Goal: Task Accomplishment & Management: Use online tool/utility

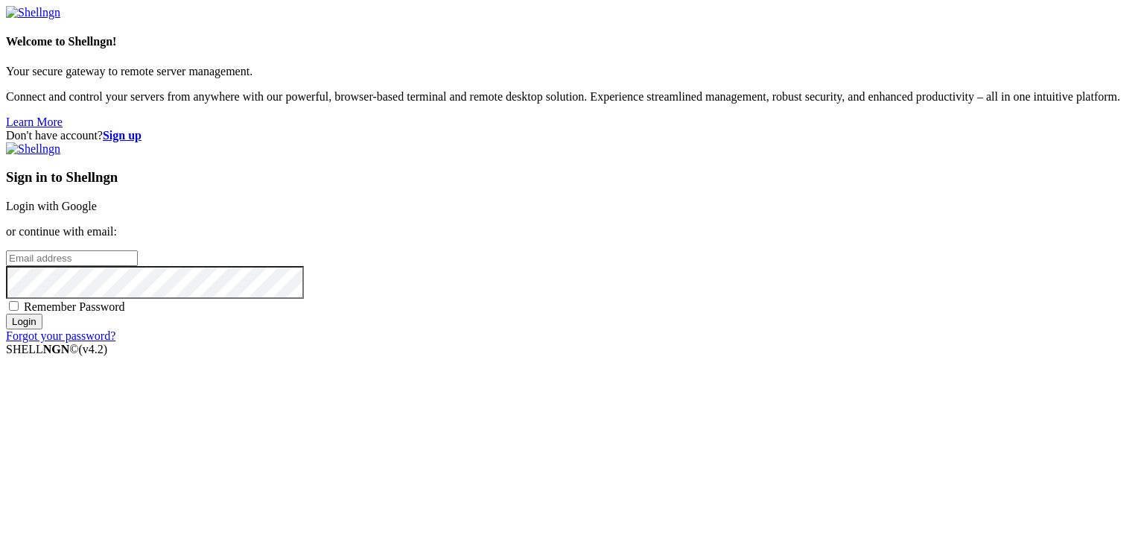
click at [97, 209] on link "Login with Google" at bounding box center [51, 206] width 91 height 13
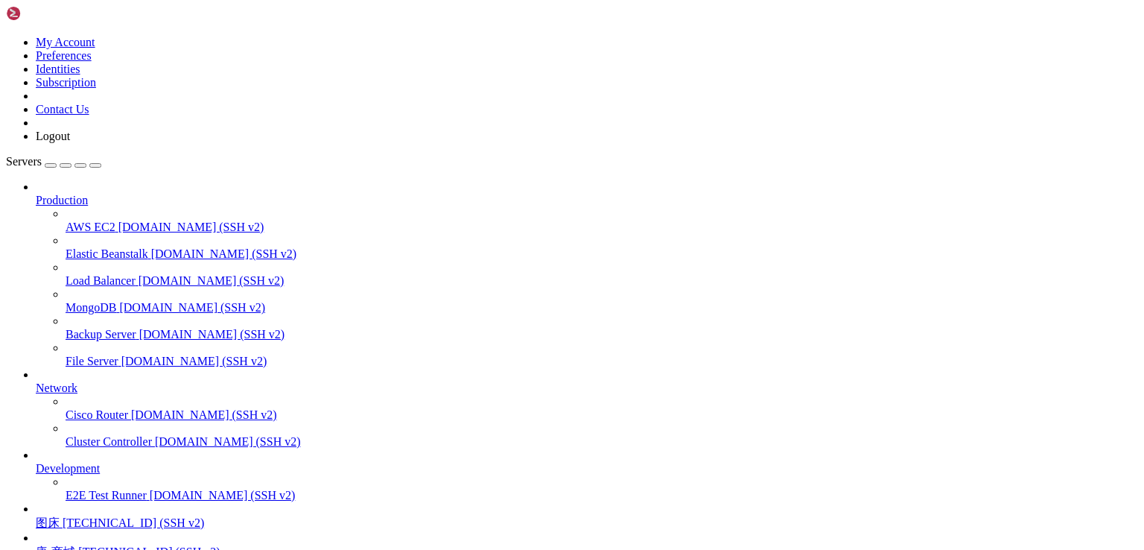
scroll to position [130, 0]
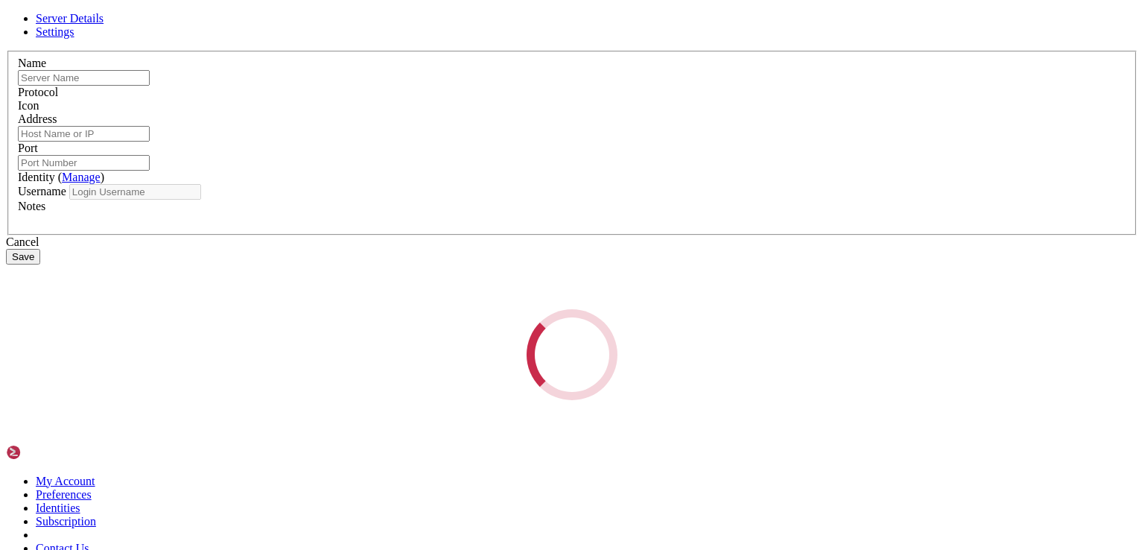
type input "图床"
type input "[TECHNICAL_ID]"
type input "22"
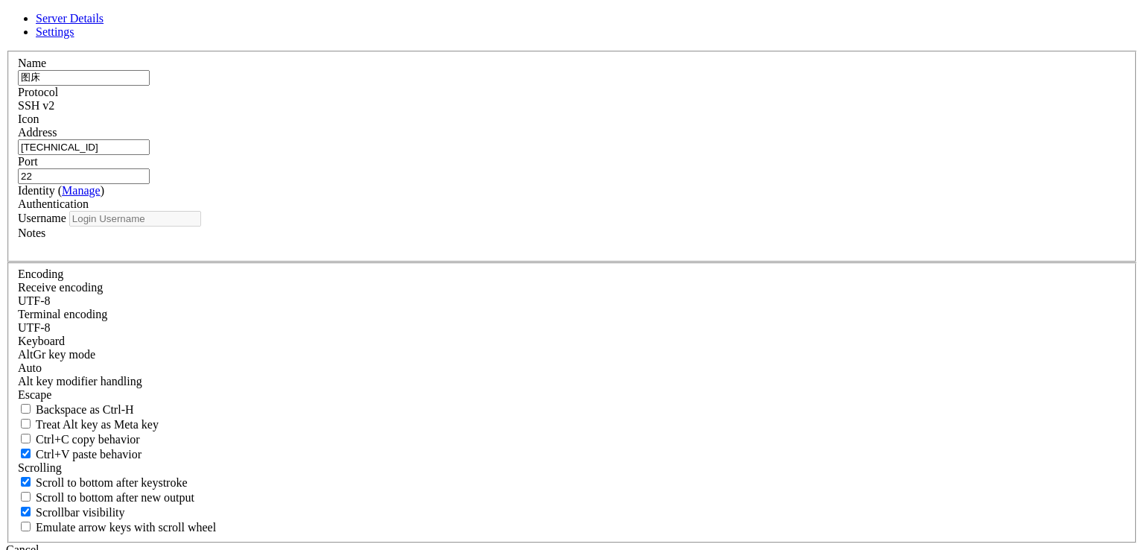
type input "root"
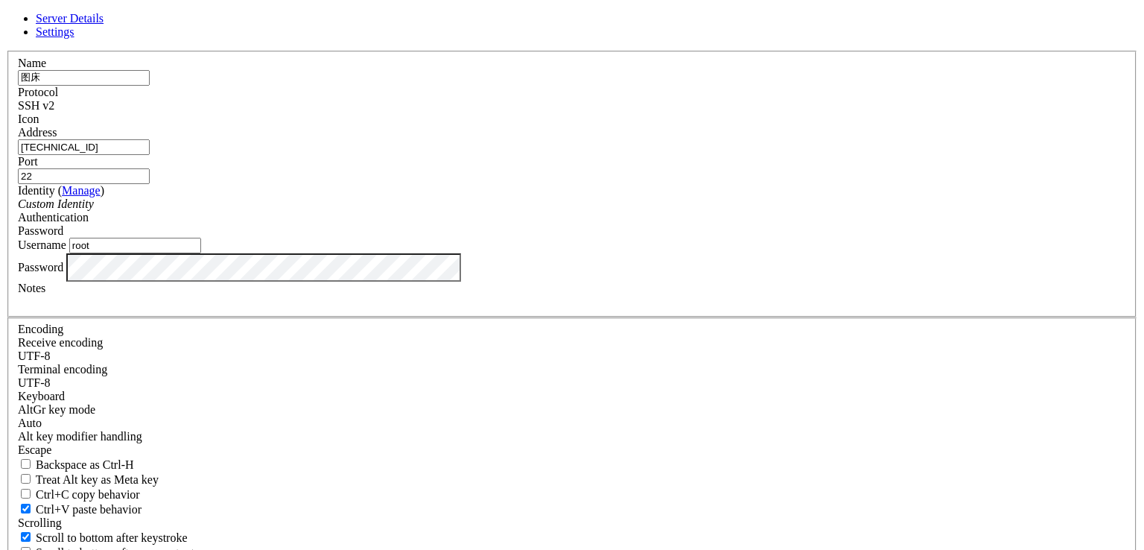
click at [150, 155] on input "[TECHNICAL_ID]" at bounding box center [84, 147] width 132 height 16
paste input "12.35.45"
type input "[TECHNICAL_ID]"
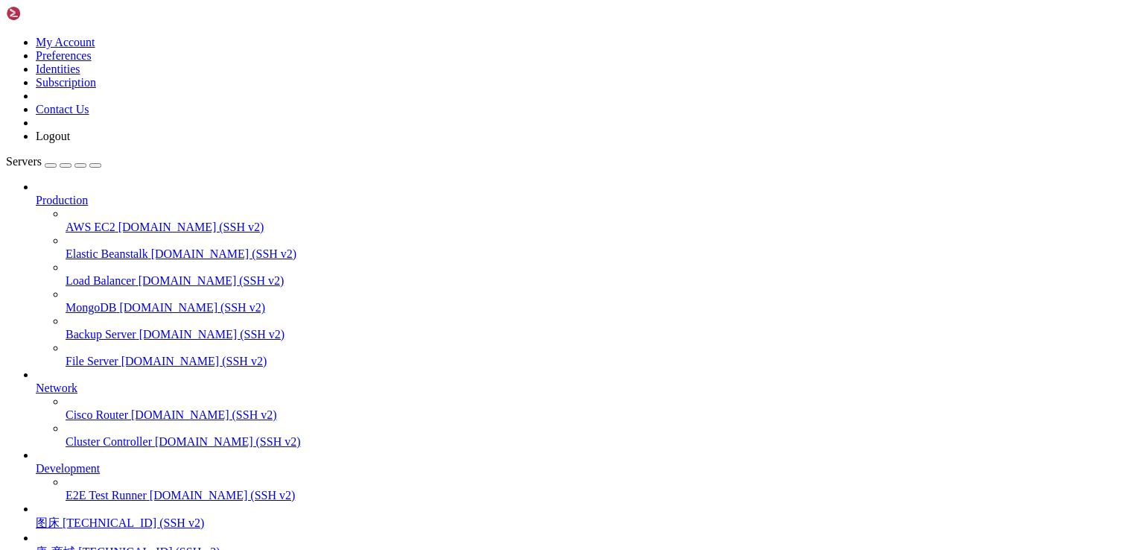
click at [77, 516] on span "[TECHNICAL_ID] (SSH v2)" at bounding box center [133, 522] width 141 height 13
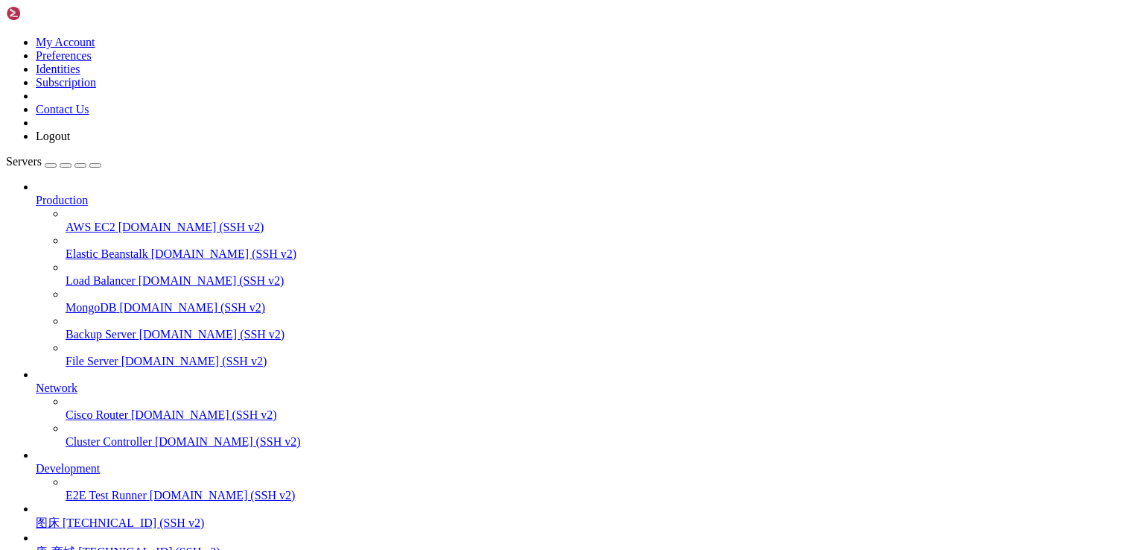
drag, startPoint x: 123, startPoint y: 1258, endPoint x: 360, endPoint y: 1261, distance: 236.8
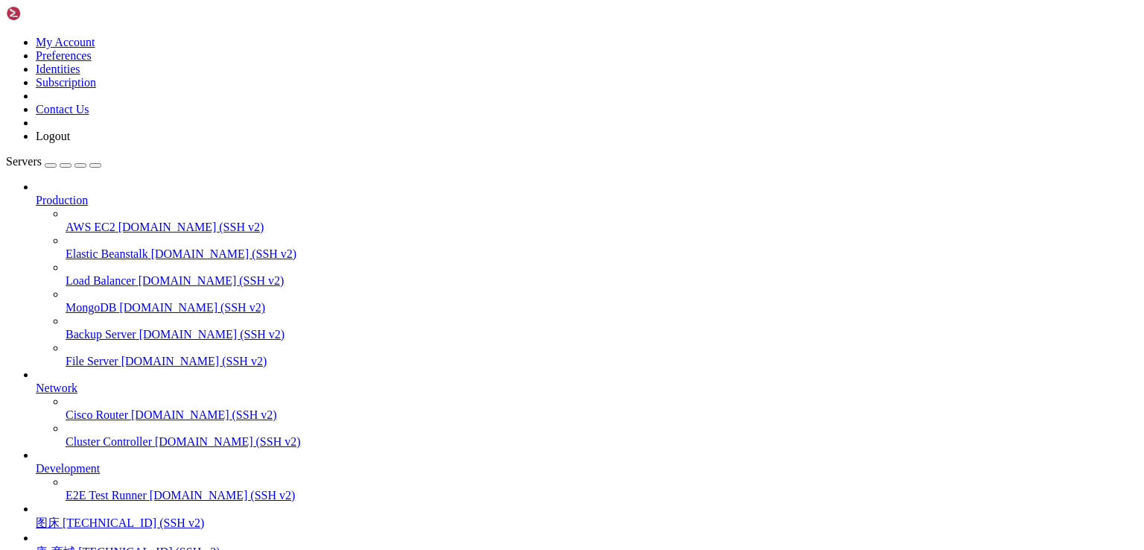
scroll to position [101, 0]
drag, startPoint x: 381, startPoint y: 1172, endPoint x: 413, endPoint y: 1181, distance: 34.0
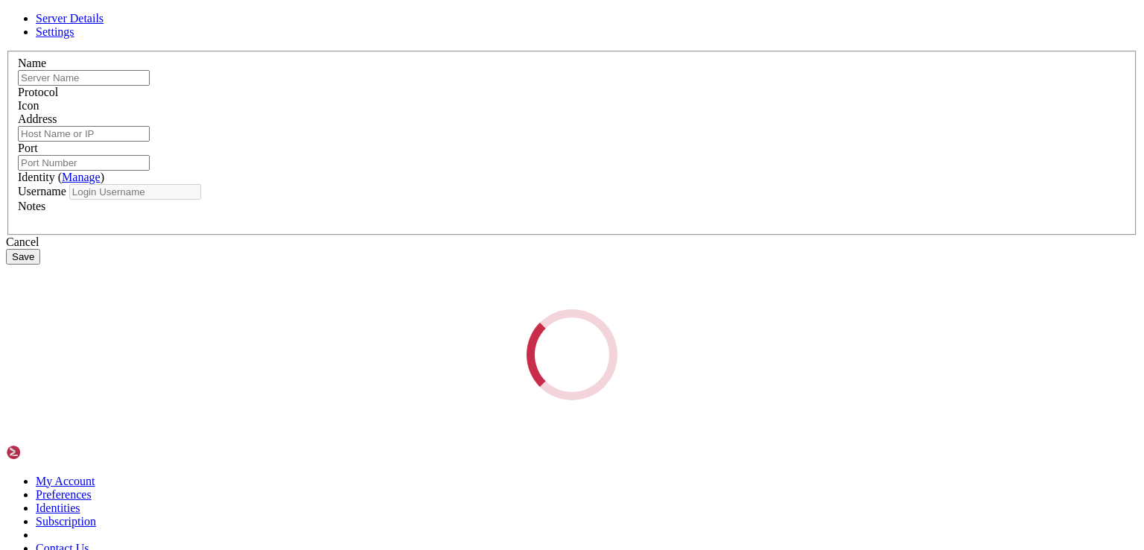
type input "图床"
type input "[TECHNICAL_ID]"
type input "22"
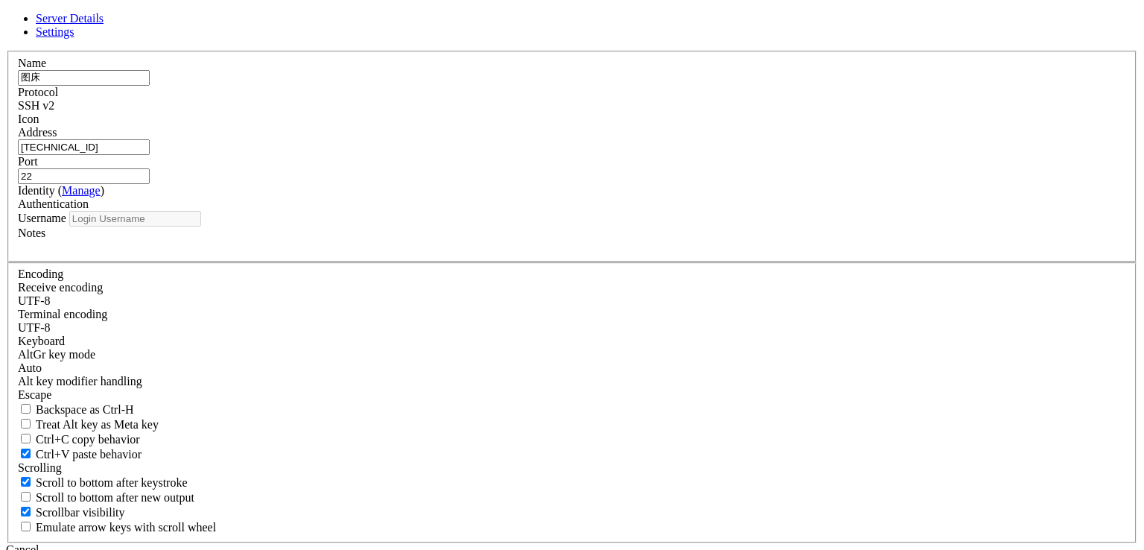
type input "root"
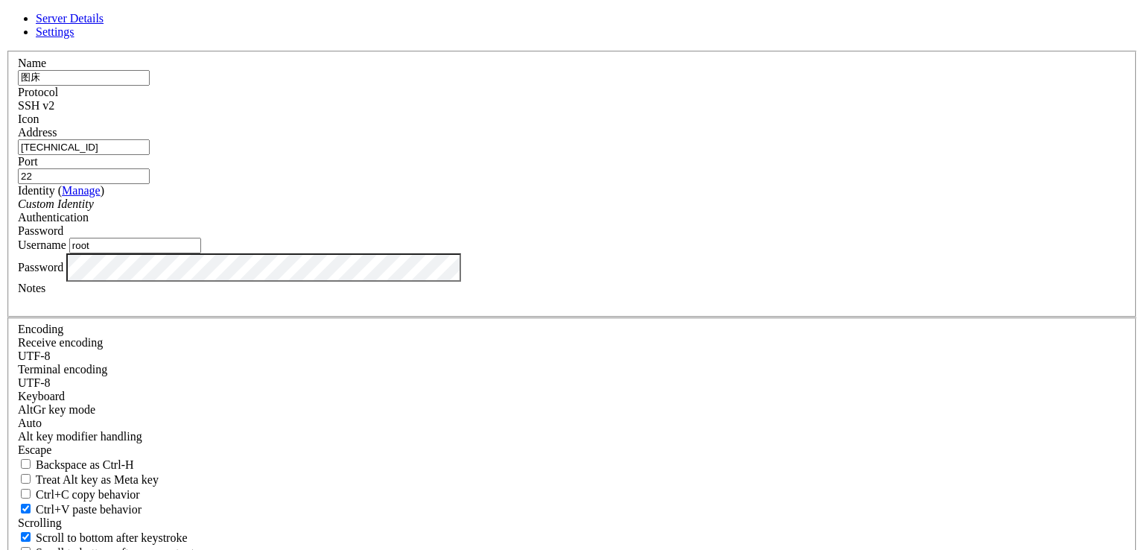
click at [201, 253] on input "root" at bounding box center [135, 246] width 132 height 16
click at [516, 281] on div "Password" at bounding box center [572, 267] width 1108 height 28
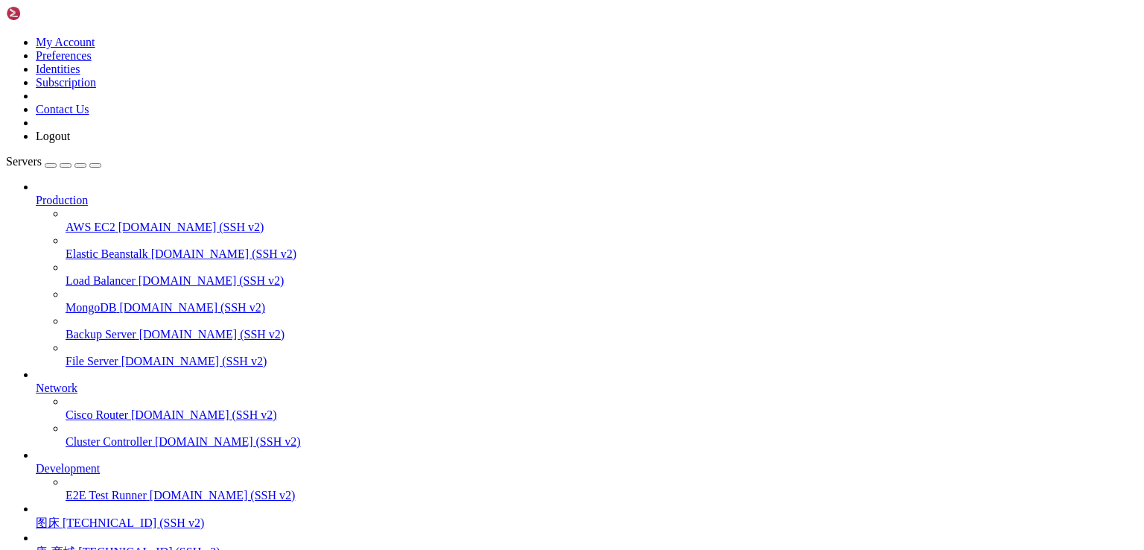
click at [60, 516] on span "图床" at bounding box center [48, 522] width 24 height 13
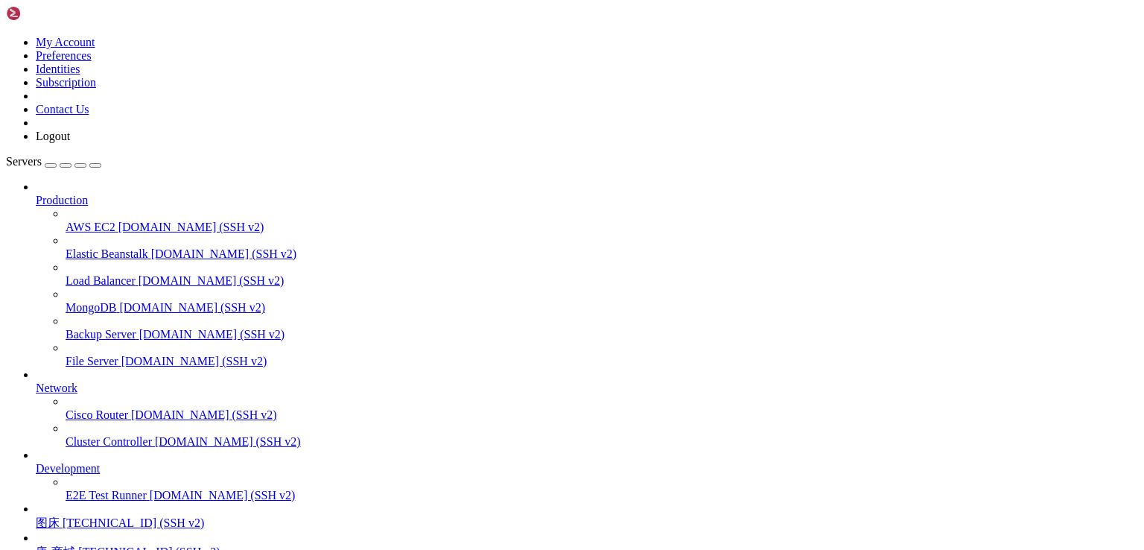
drag, startPoint x: 662, startPoint y: 209, endPoint x: 659, endPoint y: 184, distance: 25.5
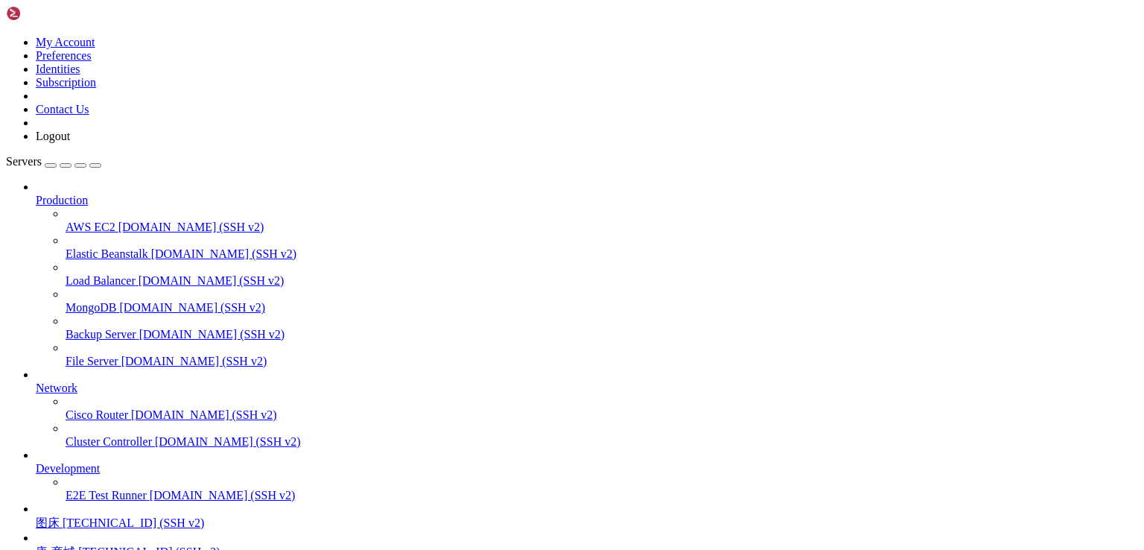
drag, startPoint x: 864, startPoint y: 1056, endPoint x: 848, endPoint y: 1050, distance: 16.7
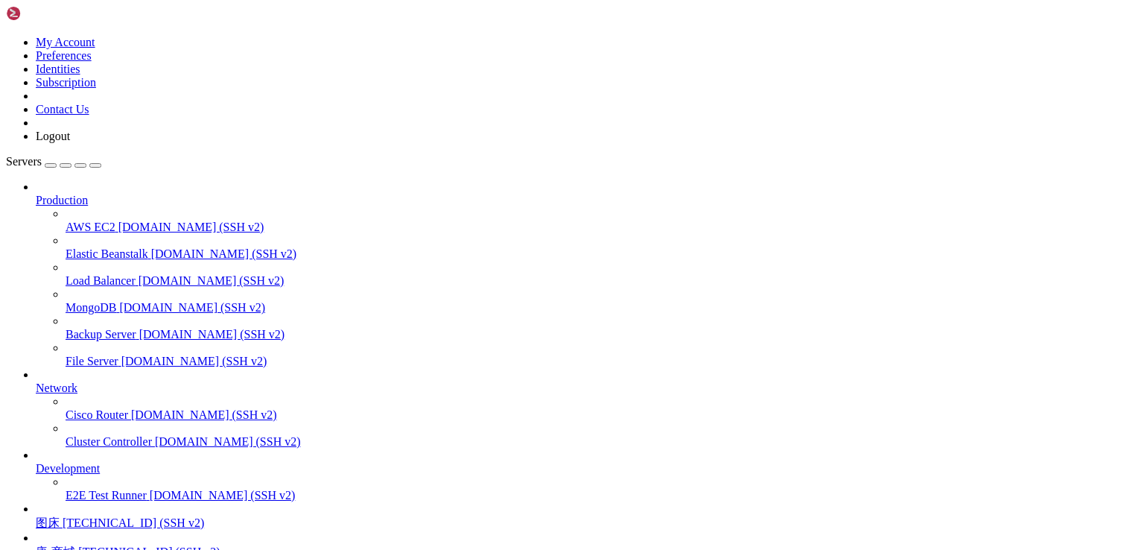
drag, startPoint x: 1057, startPoint y: 188, endPoint x: 1029, endPoint y: 198, distance: 29.9
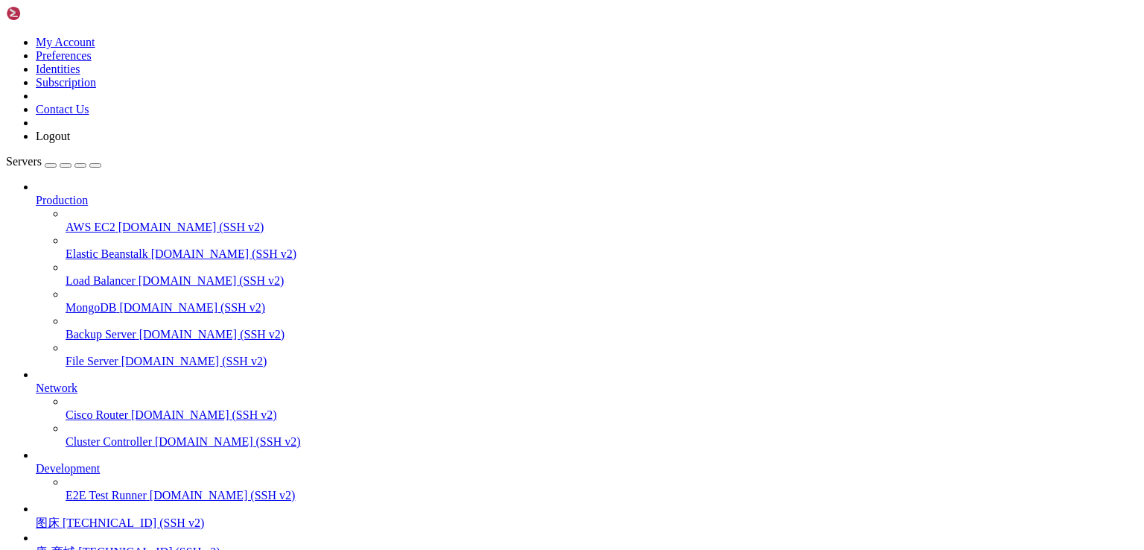
click at [60, 516] on span "图床" at bounding box center [48, 522] width 24 height 13
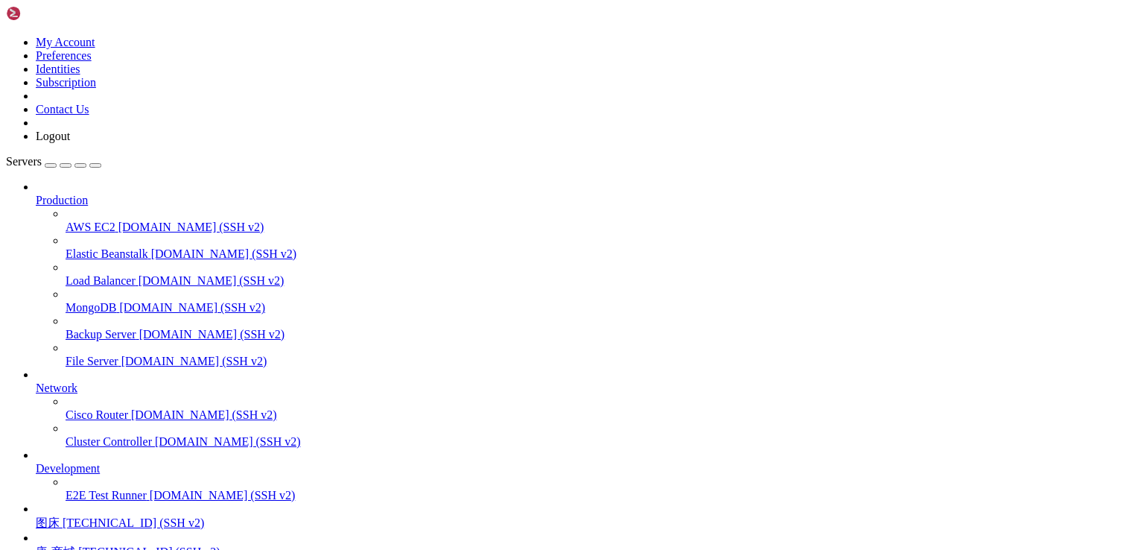
scroll to position [0, 0]
drag, startPoint x: 664, startPoint y: 908, endPoint x: 690, endPoint y: 903, distance: 26.6
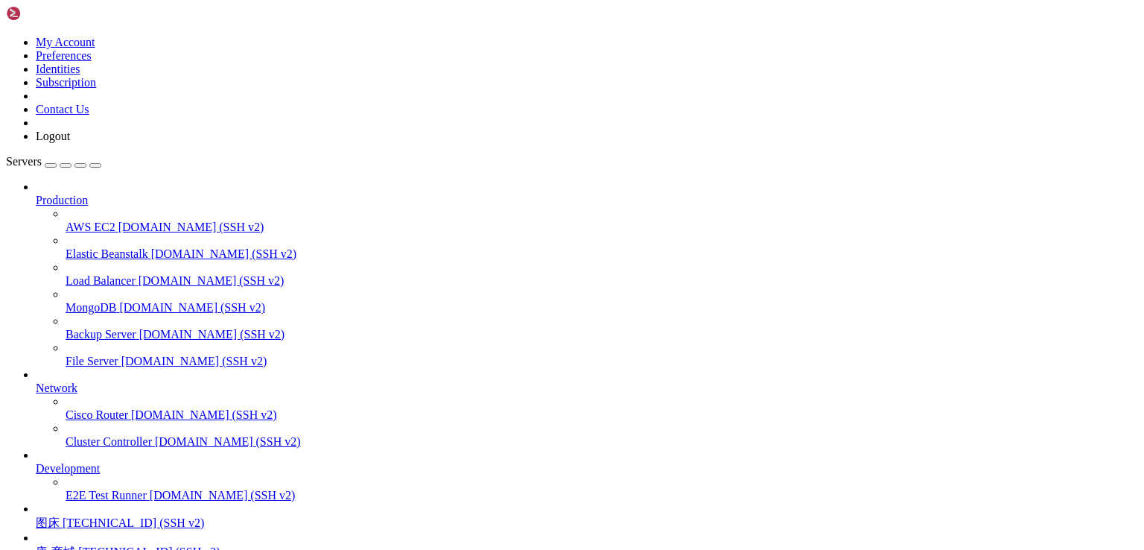
drag, startPoint x: 337, startPoint y: 1027, endPoint x: 241, endPoint y: 1002, distance: 99.1
drag, startPoint x: 337, startPoint y: 972, endPoint x: 159, endPoint y: 1011, distance: 182.9
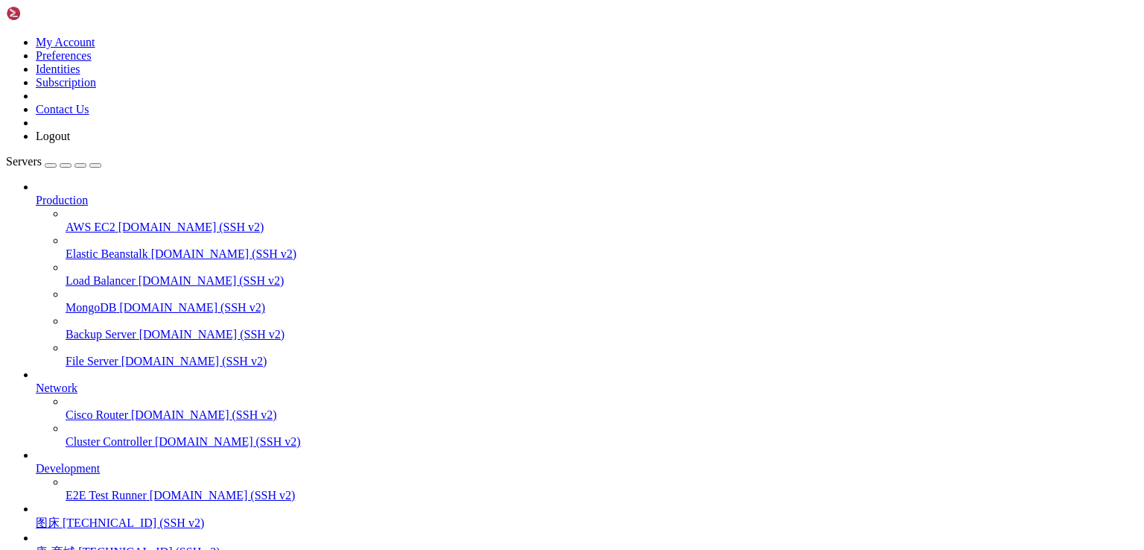
drag, startPoint x: 272, startPoint y: 984, endPoint x: 728, endPoint y: 1030, distance: 458.7
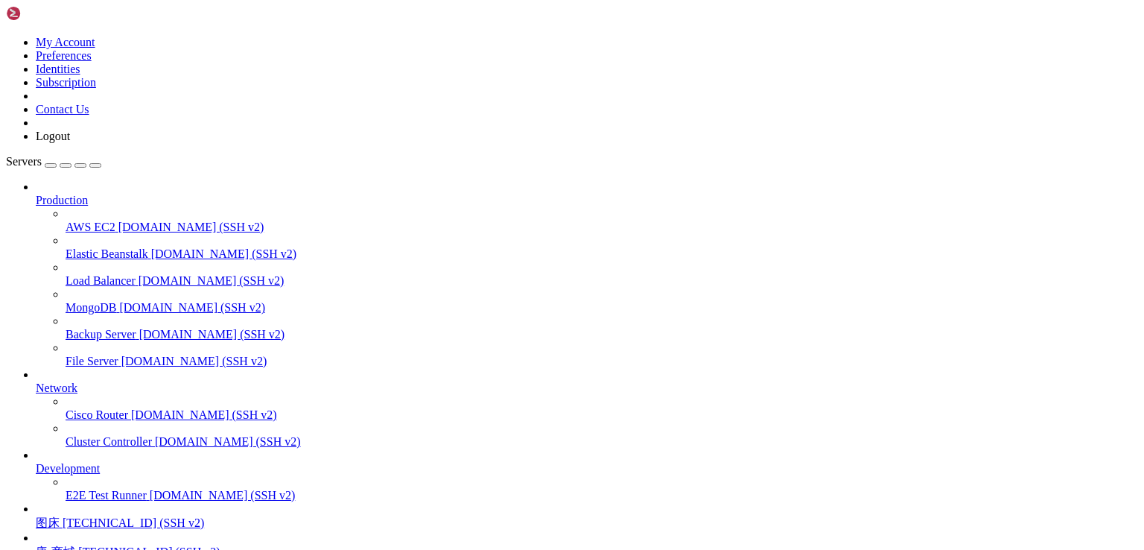
scroll to position [0, 0]
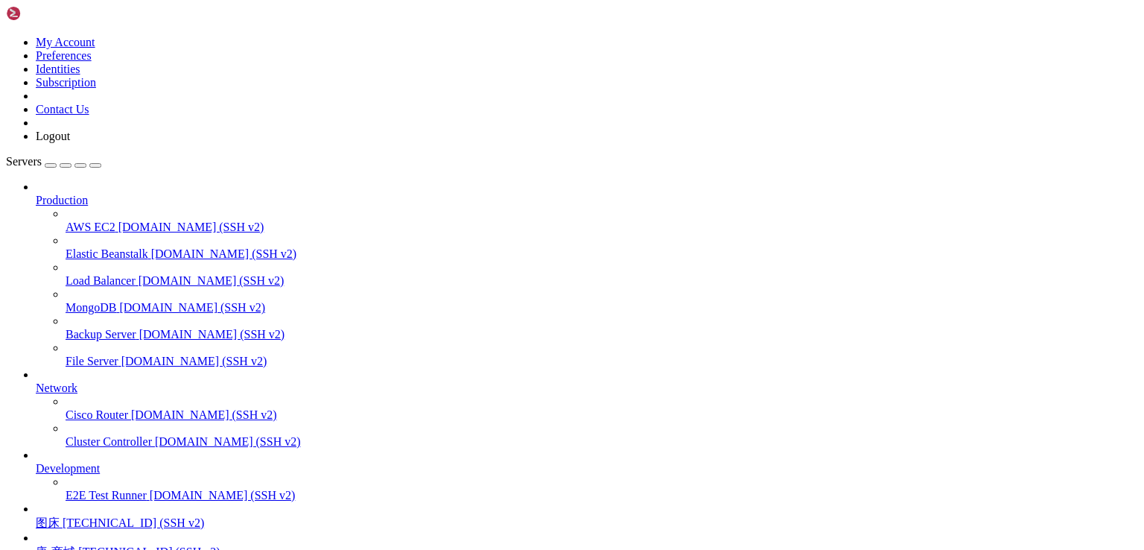
drag, startPoint x: 375, startPoint y: 993, endPoint x: 163, endPoint y: 958, distance: 214.5
